Goal: Task Accomplishment & Management: Use online tool/utility

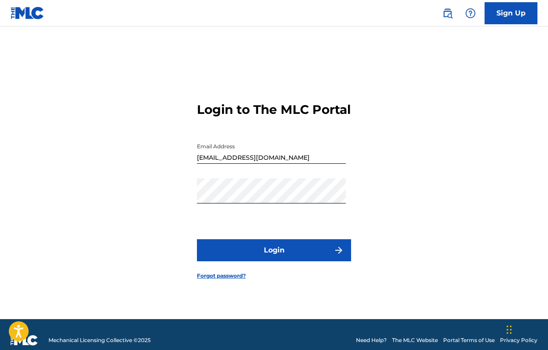
click at [291, 261] on button "Login" at bounding box center [274, 250] width 154 height 22
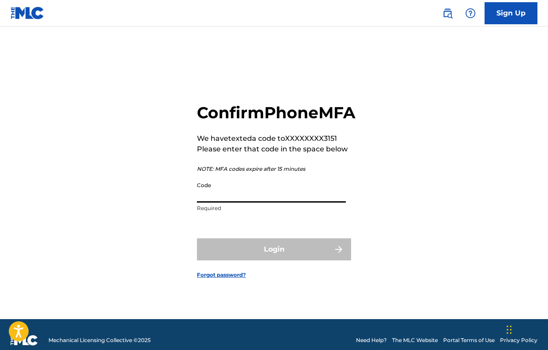
click at [220, 190] on input "Code" at bounding box center [271, 189] width 149 height 25
click at [203, 154] on p "Please enter that code in the space below" at bounding box center [276, 149] width 159 height 11
click at [265, 202] on input "Code" at bounding box center [271, 189] width 149 height 25
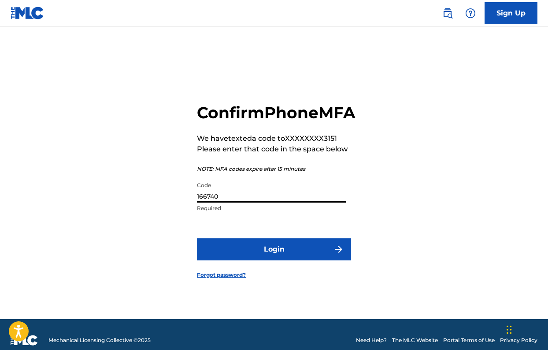
type input "166740"
click at [308, 271] on form "Confirm Phone MFA We have texted a code to XXXXXXXX3151 Please enter that code …" at bounding box center [274, 183] width 154 height 270
click at [306, 255] on button "Login" at bounding box center [274, 249] width 154 height 22
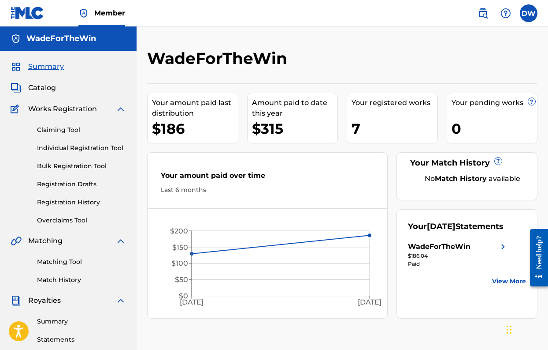
click at [64, 130] on link "Claiming Tool" at bounding box center [81, 129] width 89 height 9
